Goal: Navigation & Orientation: Find specific page/section

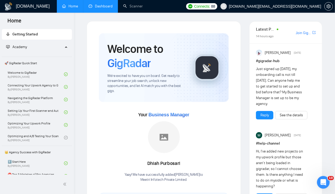
click at [103, 8] on link "Dashboard" at bounding box center [101, 6] width 24 height 5
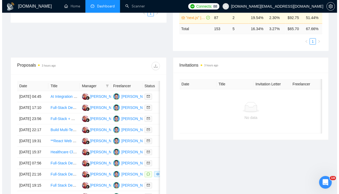
scroll to position [151, 0]
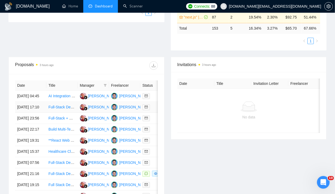
click at [31, 104] on td "[DATE] 17:10" at bounding box center [30, 107] width 31 height 11
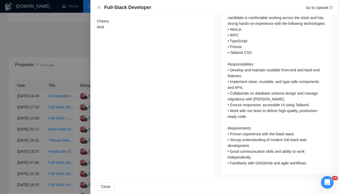
scroll to position [0, 0]
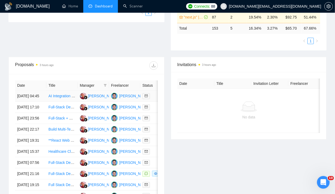
click at [24, 92] on td "[DATE] 04:45" at bounding box center [30, 96] width 31 height 11
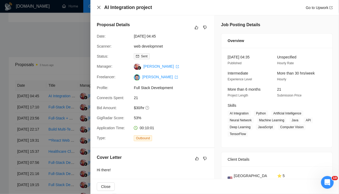
click at [98, 6] on icon "close" at bounding box center [98, 7] width 3 height 3
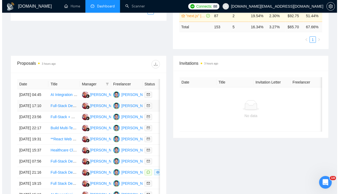
scroll to position [150, 0]
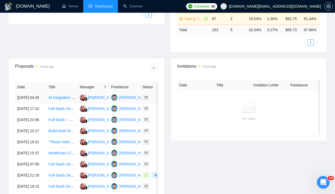
click at [34, 92] on td "[DATE] 04:45" at bounding box center [30, 97] width 31 height 11
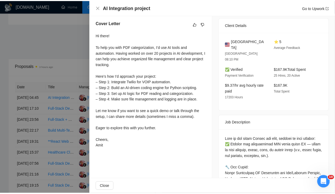
scroll to position [134, 0]
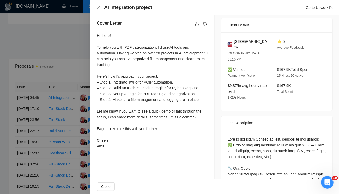
click at [98, 7] on icon "close" at bounding box center [98, 7] width 3 height 3
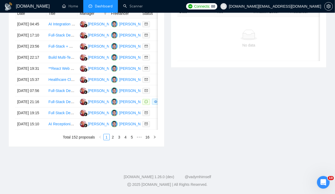
scroll to position [0, 0]
